Goal: Transaction & Acquisition: Purchase product/service

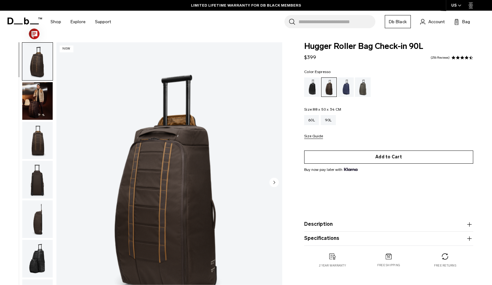
click at [390, 157] on button "Add to Cart" at bounding box center [388, 157] width 169 height 13
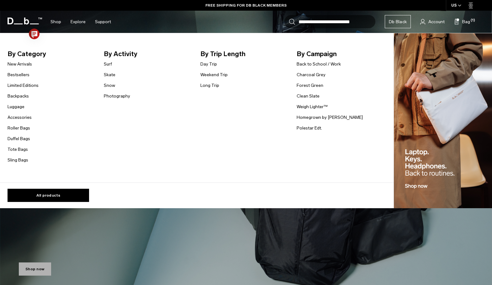
click at [110, 84] on link "Snow" at bounding box center [109, 85] width 11 height 7
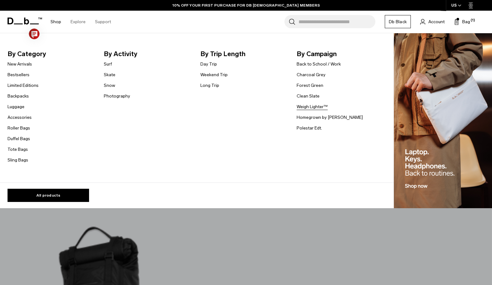
click at [317, 106] on link "Weigh Lighter™" at bounding box center [312, 106] width 31 height 7
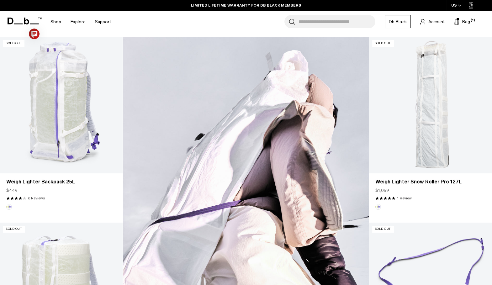
scroll to position [185, 0]
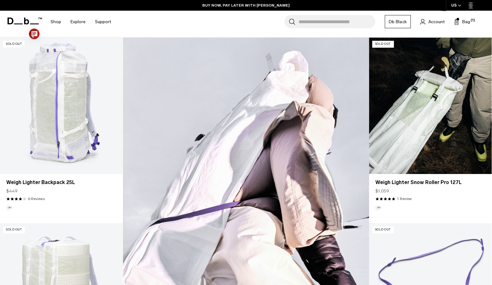
click at [438, 111] on link "Weigh Lighter Snow Roller Pro 127L" at bounding box center [430, 106] width 123 height 136
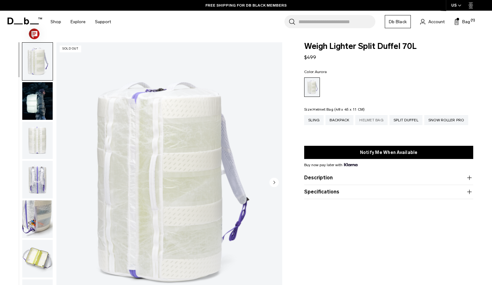
click at [373, 119] on div "Helmet Bag" at bounding box center [371, 120] width 32 height 10
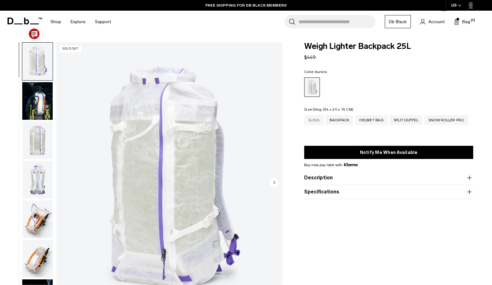
click at [312, 118] on div "Sling" at bounding box center [313, 120] width 19 height 10
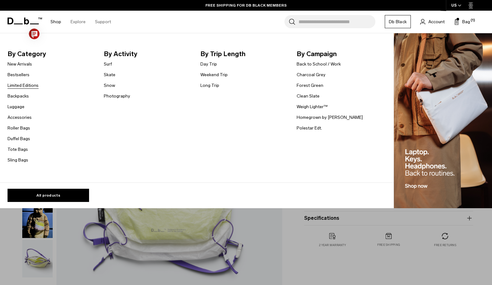
click at [19, 83] on link "Limited Editions" at bounding box center [23, 85] width 31 height 7
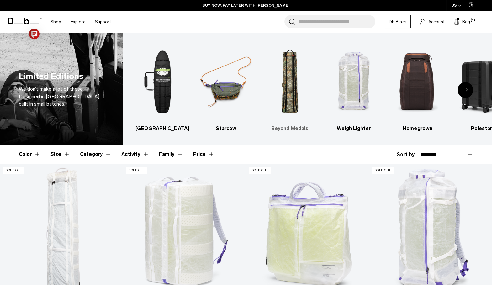
click at [287, 93] on img "3 / 6" at bounding box center [289, 81] width 53 height 79
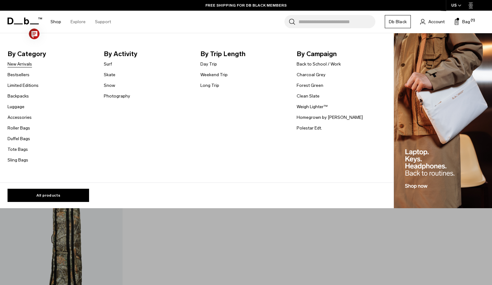
click at [20, 62] on link "New Arrivals" at bounding box center [20, 64] width 24 height 7
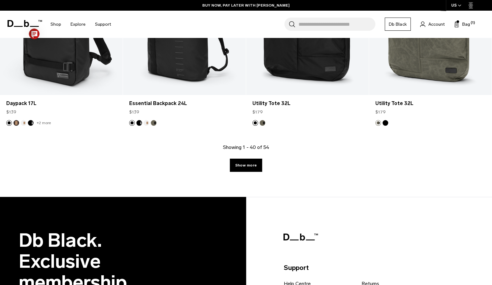
scroll to position [1923, 0]
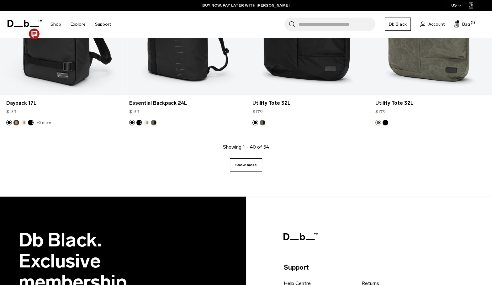
click at [247, 161] on link "Show more" at bounding box center [246, 164] width 32 height 13
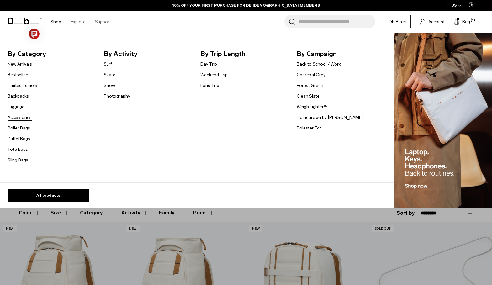
click at [17, 117] on link "Accessories" at bounding box center [20, 117] width 24 height 7
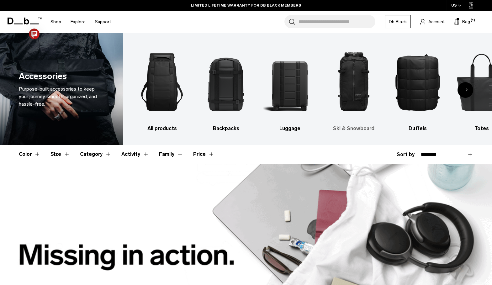
click at [352, 93] on img "4 / 10" at bounding box center [353, 81] width 53 height 79
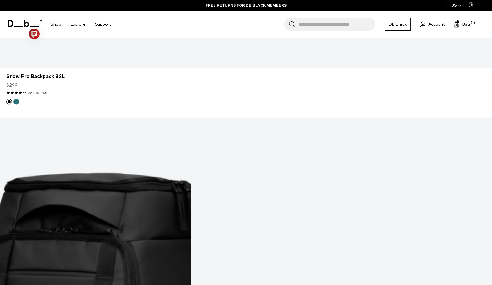
scroll to position [1834, 0]
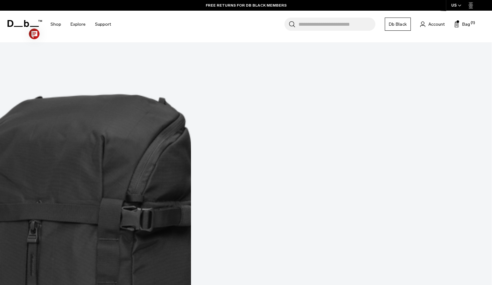
scroll to position [2511, 0]
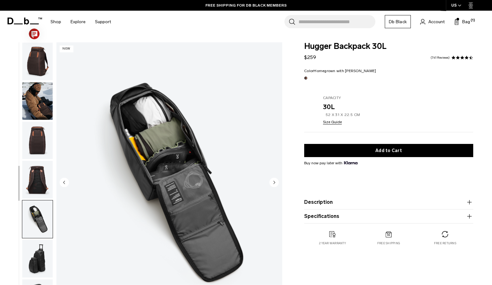
click at [36, 240] on img "button" at bounding box center [37, 259] width 30 height 38
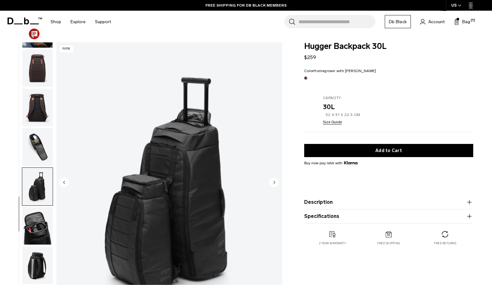
click at [36, 222] on img "button" at bounding box center [37, 226] width 30 height 38
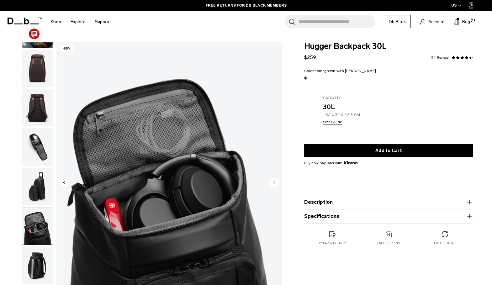
click at [38, 260] on img "button" at bounding box center [37, 266] width 30 height 38
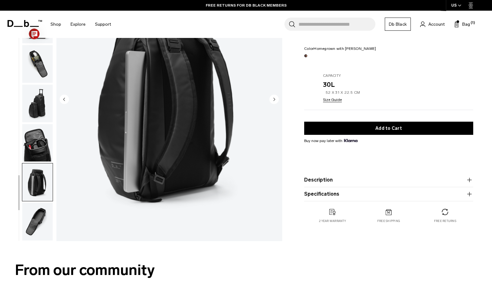
scroll to position [84, 0]
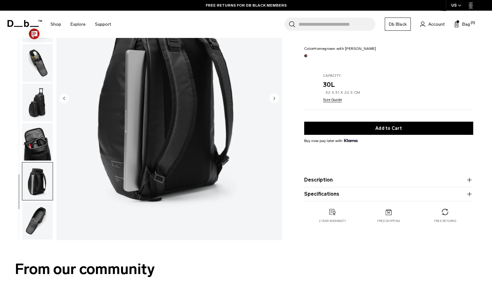
click at [33, 216] on img "button" at bounding box center [37, 221] width 30 height 38
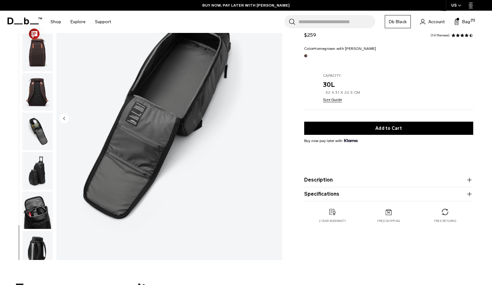
scroll to position [0, 0]
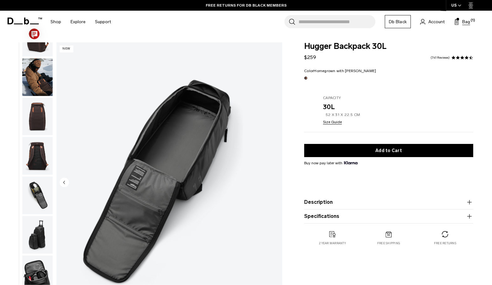
click at [464, 23] on span "Bag" at bounding box center [466, 22] width 8 height 7
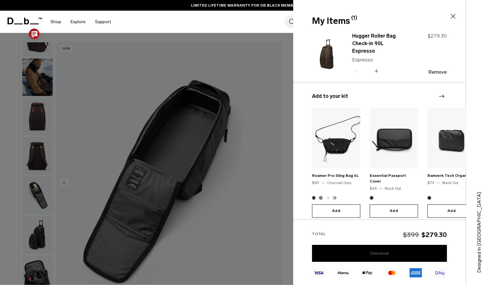
click at [377, 255] on link "Checkout" at bounding box center [379, 253] width 135 height 17
